Goal: Navigation & Orientation: Find specific page/section

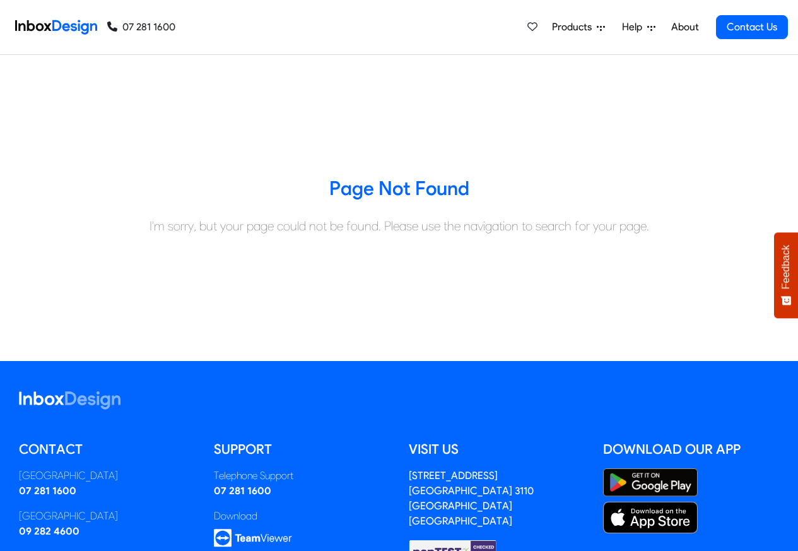
click at [582, 27] on span "Products" at bounding box center [574, 27] width 45 height 15
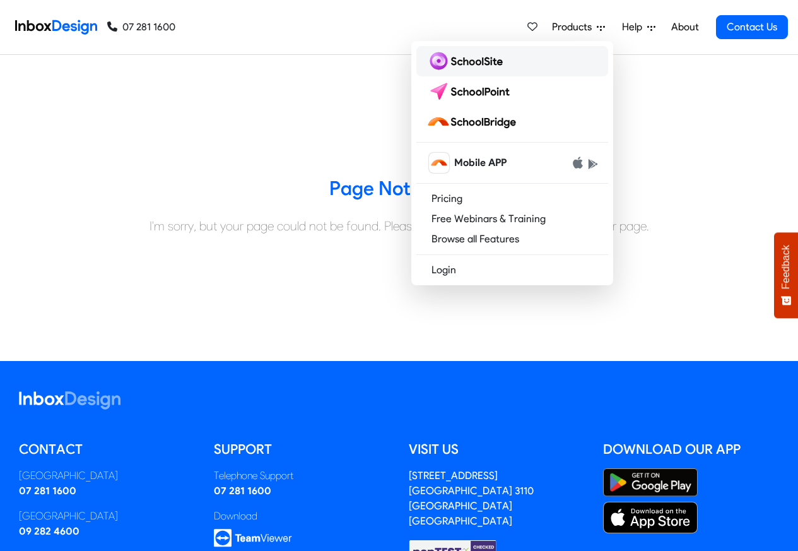
click at [461, 64] on img at bounding box center [466, 61] width 81 height 20
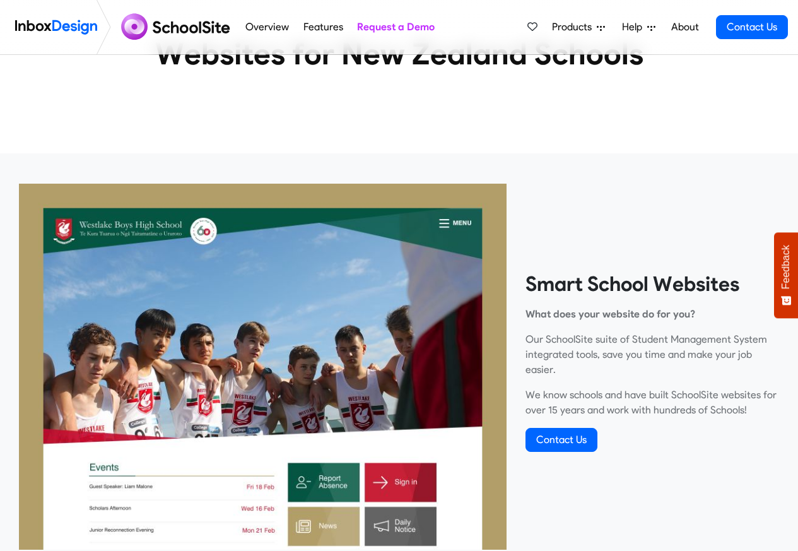
scroll to position [378, 0]
